Goal: Transaction & Acquisition: Purchase product/service

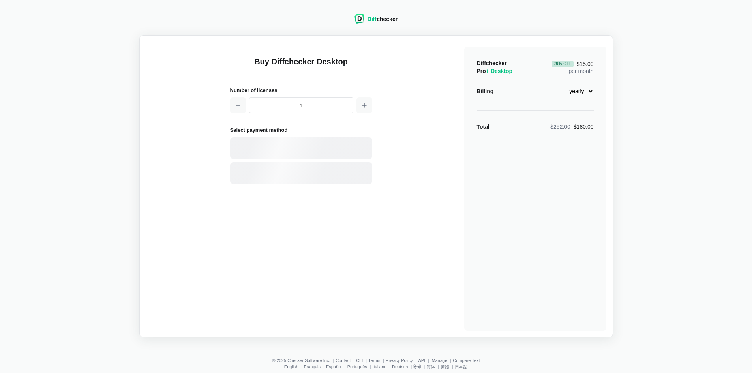
select select "desktop-yearly-180"
drag, startPoint x: 275, startPoint y: 19, endPoint x: 208, endPoint y: 0, distance: 70.1
click at [271, 17] on div "Diff checker Buy Diffchecker Desktop Number of licenses 1 Select payment method…" at bounding box center [376, 171] width 743 height 333
